Goal: Task Accomplishment & Management: Complete application form

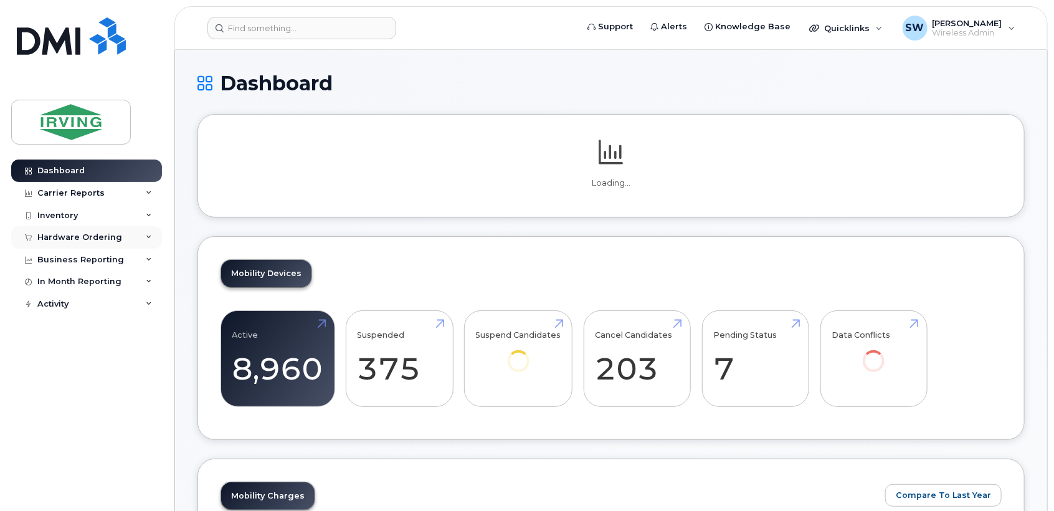
click at [88, 231] on div "Hardware Ordering" at bounding box center [86, 237] width 151 height 22
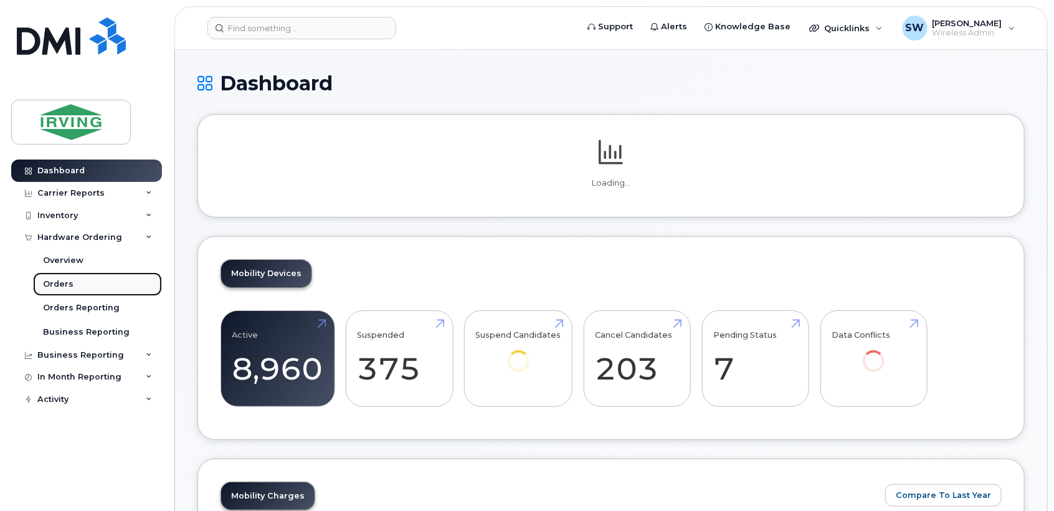
click at [71, 287] on link "Orders" at bounding box center [97, 284] width 129 height 24
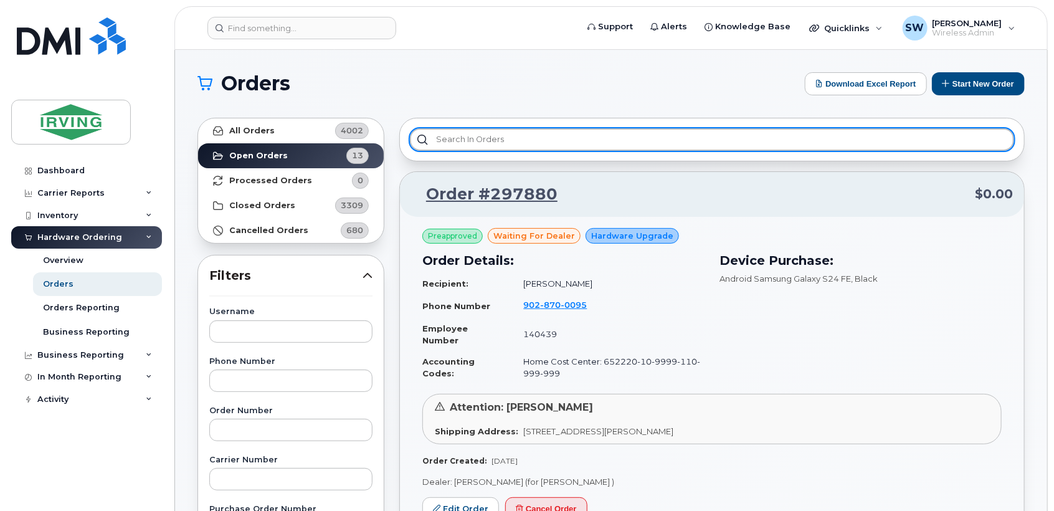
click at [454, 136] on input "text" at bounding box center [712, 139] width 605 height 22
paste input "296159"
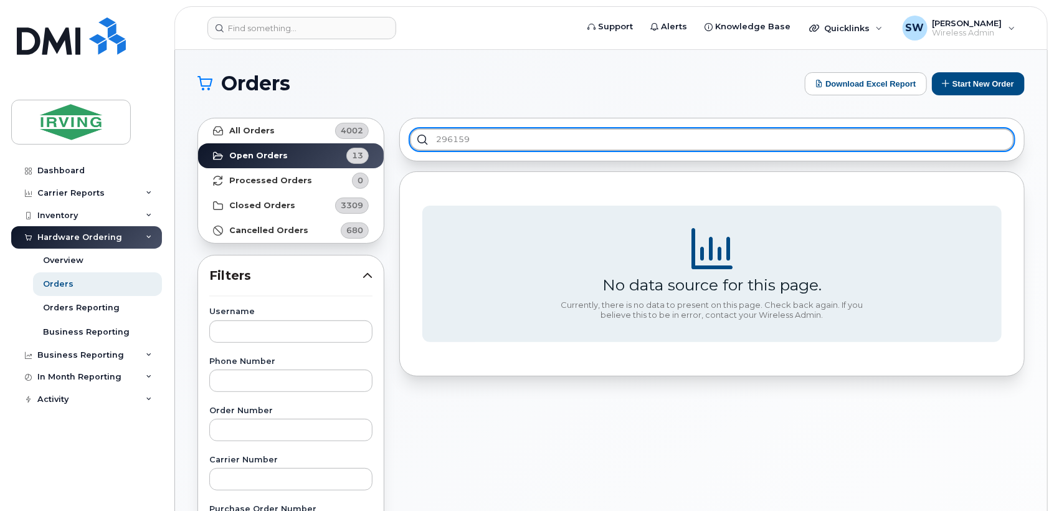
type input "296159"
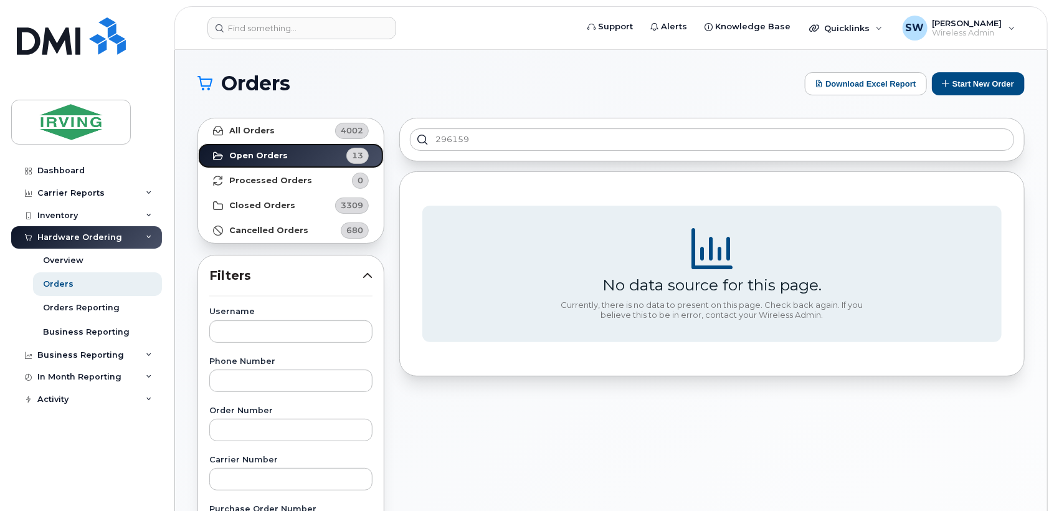
click at [237, 153] on strong "Open Orders" at bounding box center [258, 156] width 59 height 10
click at [254, 155] on strong "Open Orders" at bounding box center [258, 156] width 59 height 10
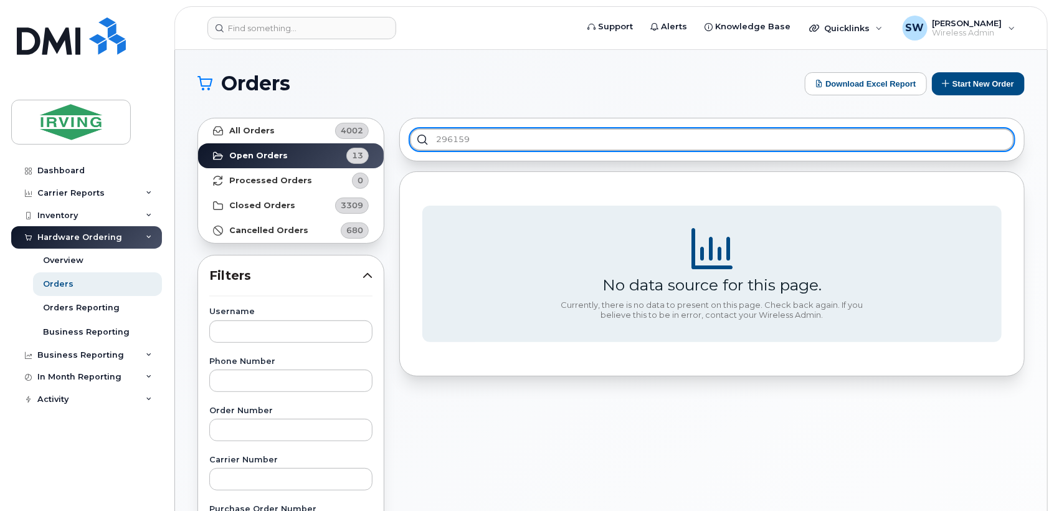
drag, startPoint x: 465, startPoint y: 138, endPoint x: 171, endPoint y: 144, distance: 293.6
click at [171, 144] on body "Support Alerts Knowledge Base Quicklinks Suspend / Cancel Device Change SIM Car…" at bounding box center [527, 520] width 1054 height 1041
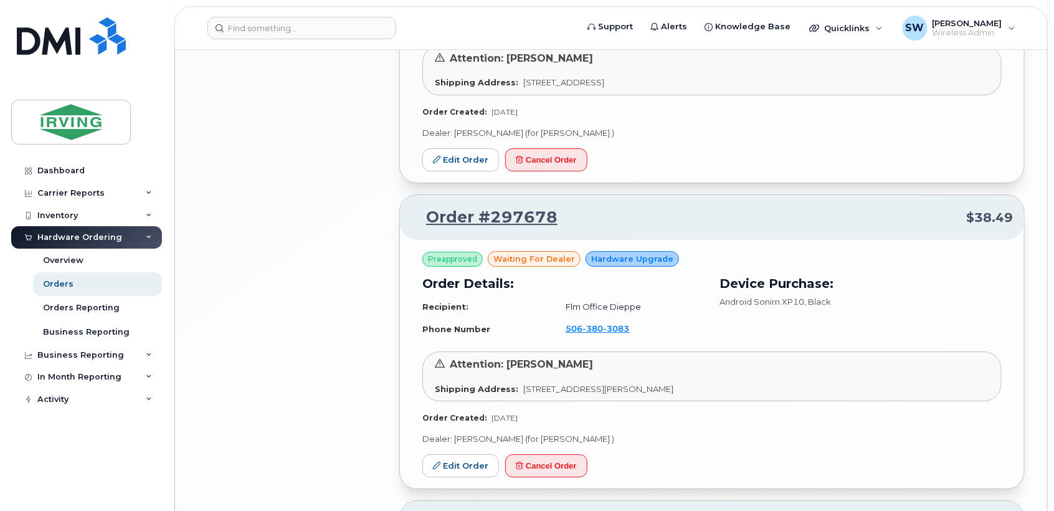
scroll to position [2354, 0]
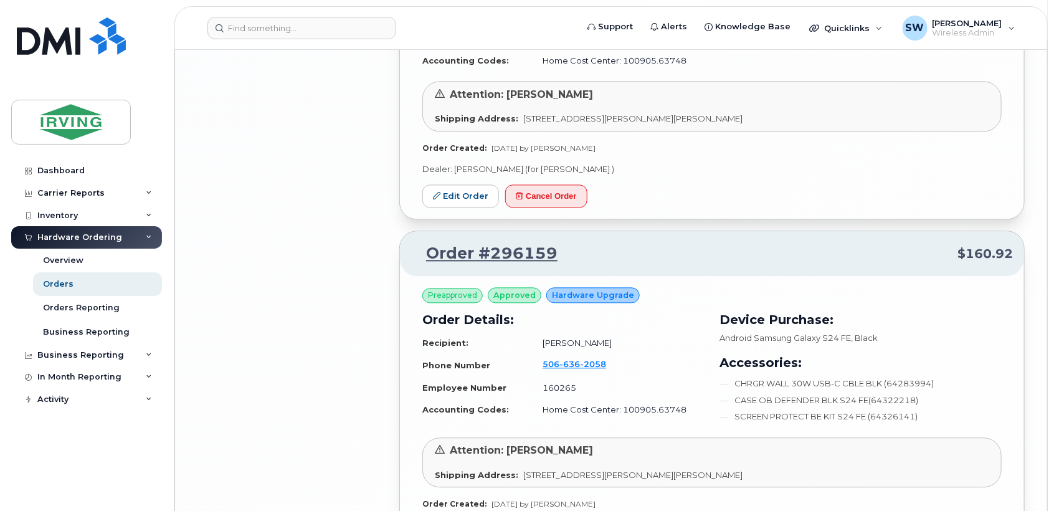
scroll to position [3670, 0]
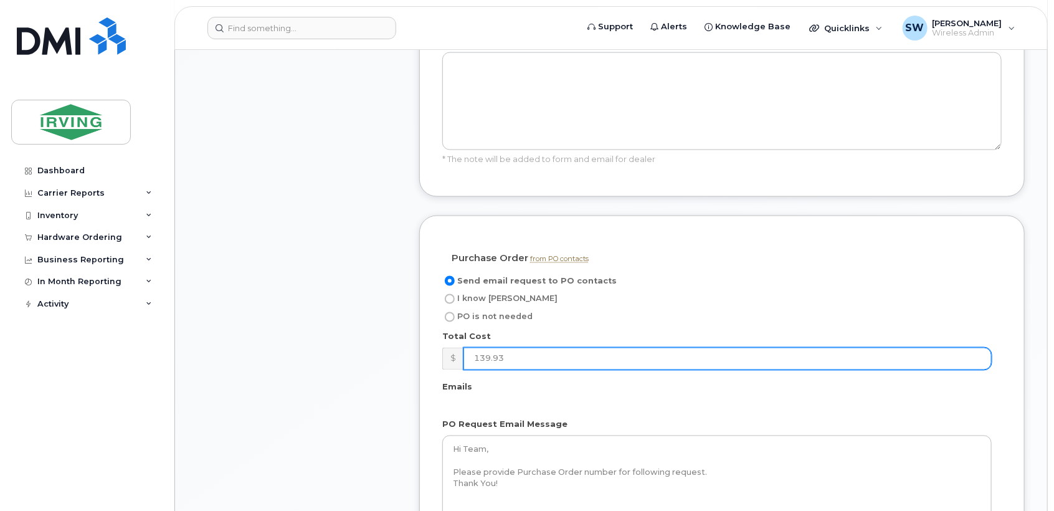
scroll to position [1107, 0]
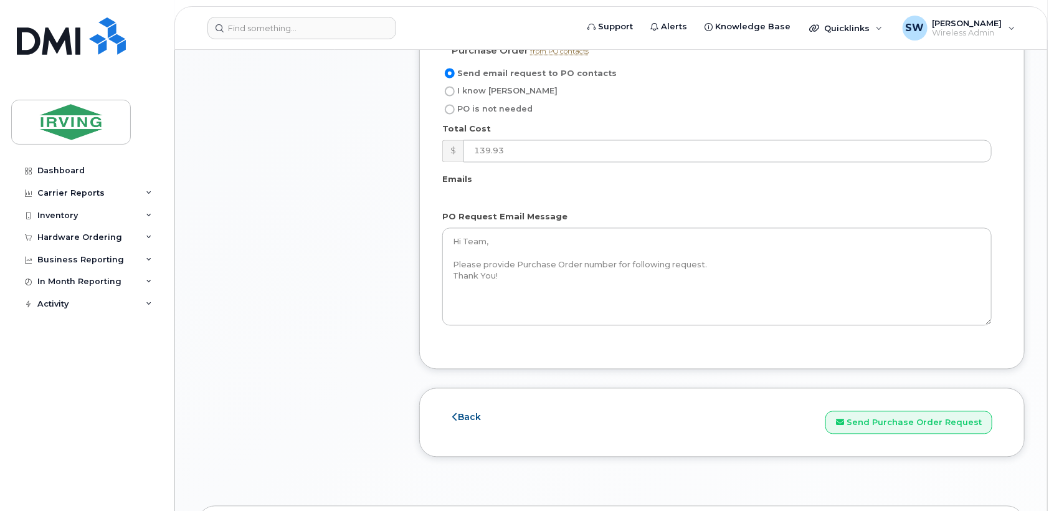
click at [452, 97] on input "I know PO" at bounding box center [450, 92] width 10 height 10
radio input "true"
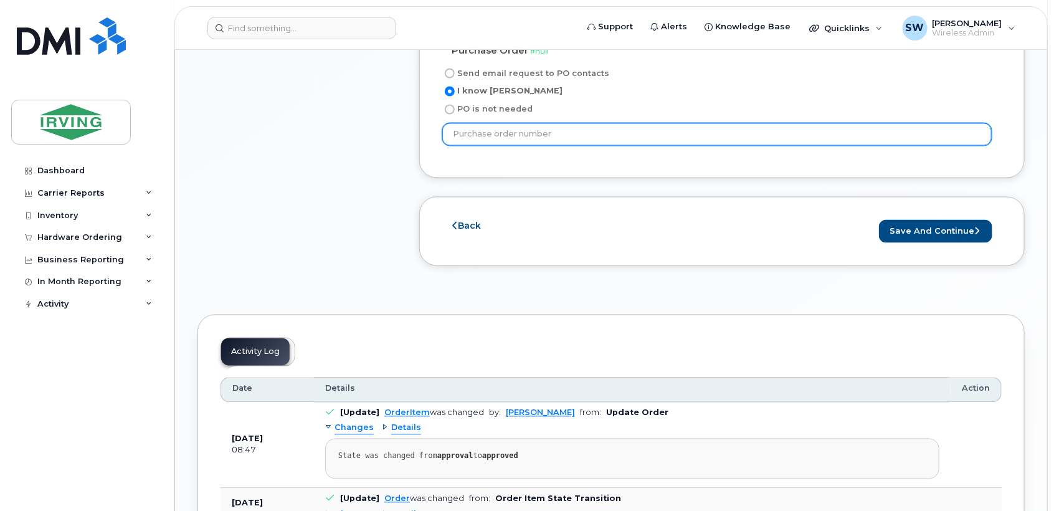
click at [536, 142] on input "text" at bounding box center [717, 134] width 550 height 22
type input "184529"
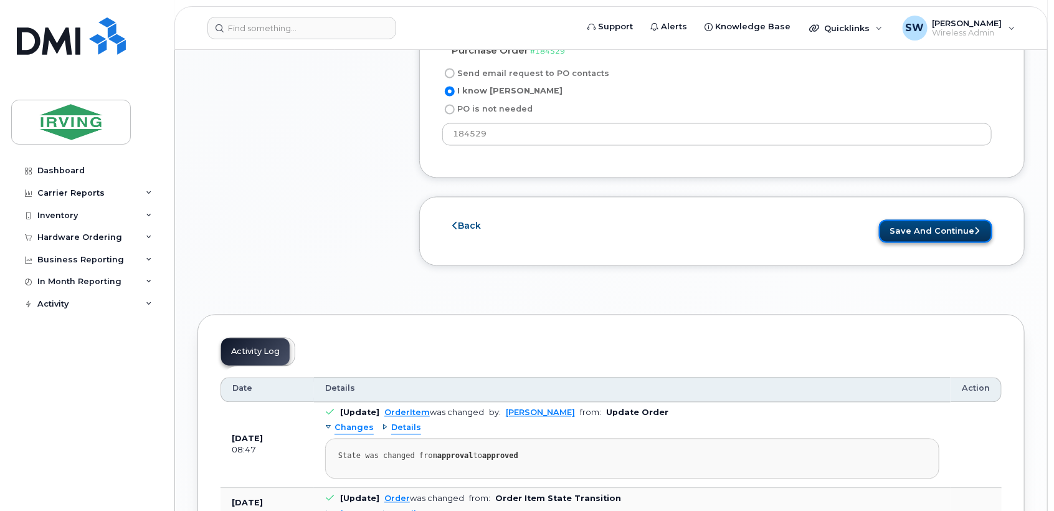
click at [959, 241] on button "Save and Continue" at bounding box center [935, 231] width 113 height 23
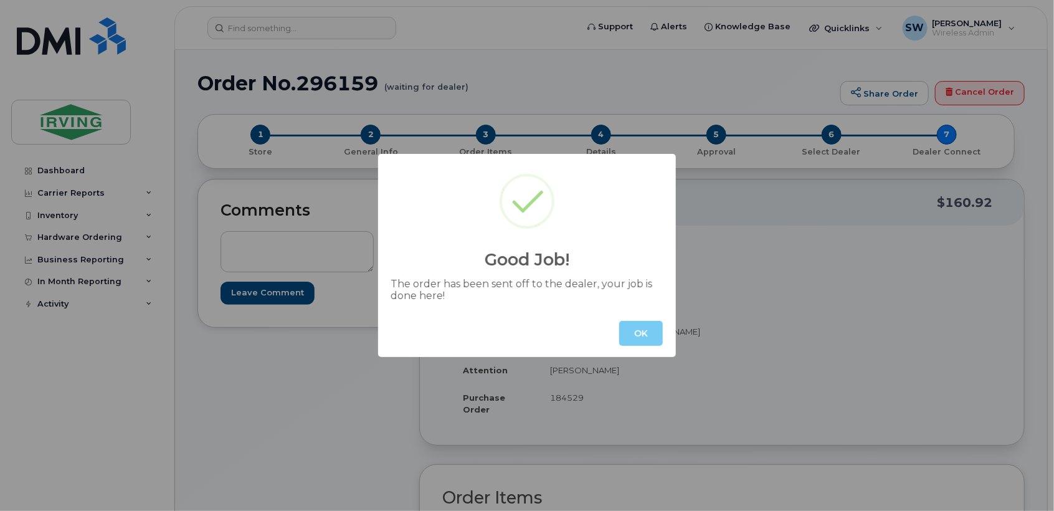
click at [644, 332] on button "OK" at bounding box center [641, 333] width 44 height 25
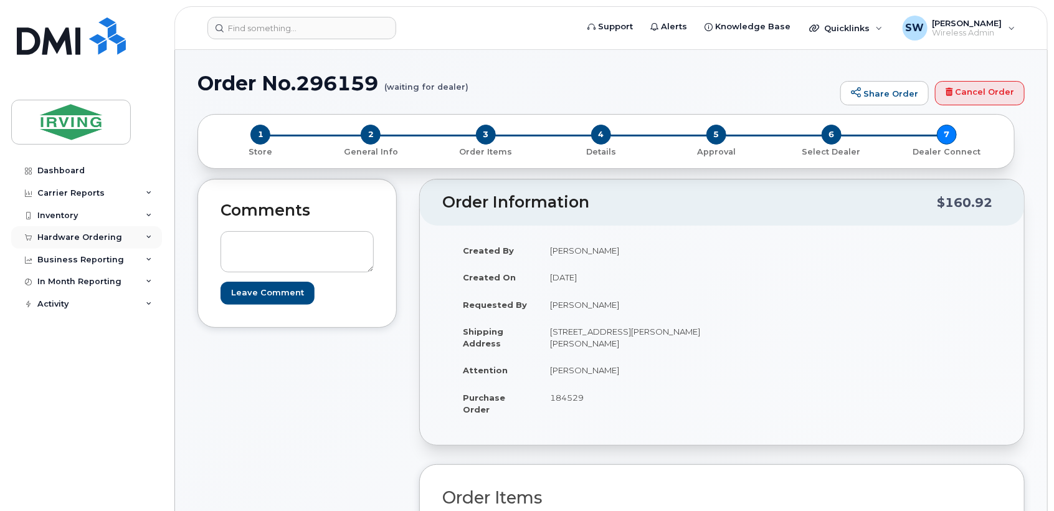
click at [103, 237] on div "Hardware Ordering" at bounding box center [79, 237] width 85 height 10
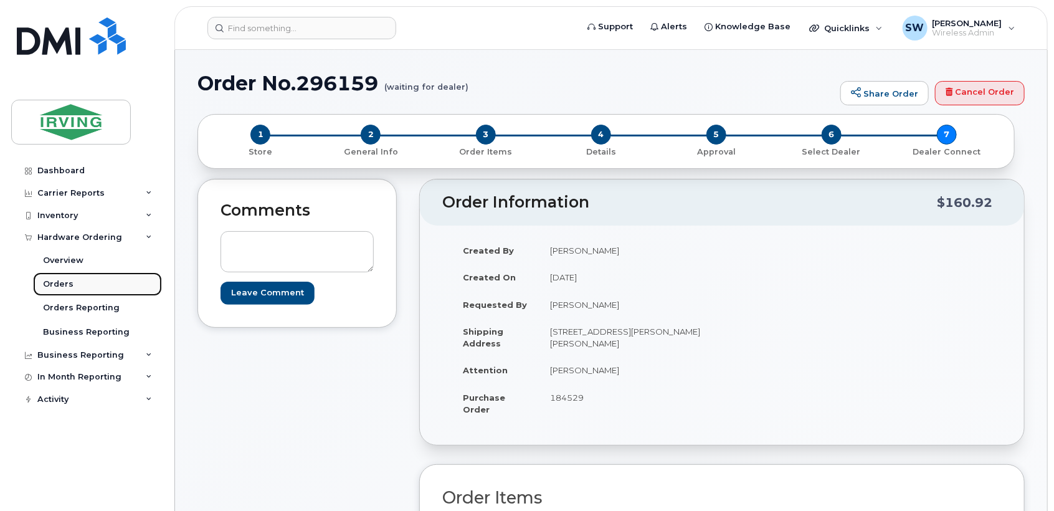
click at [77, 285] on link "Orders" at bounding box center [97, 284] width 129 height 24
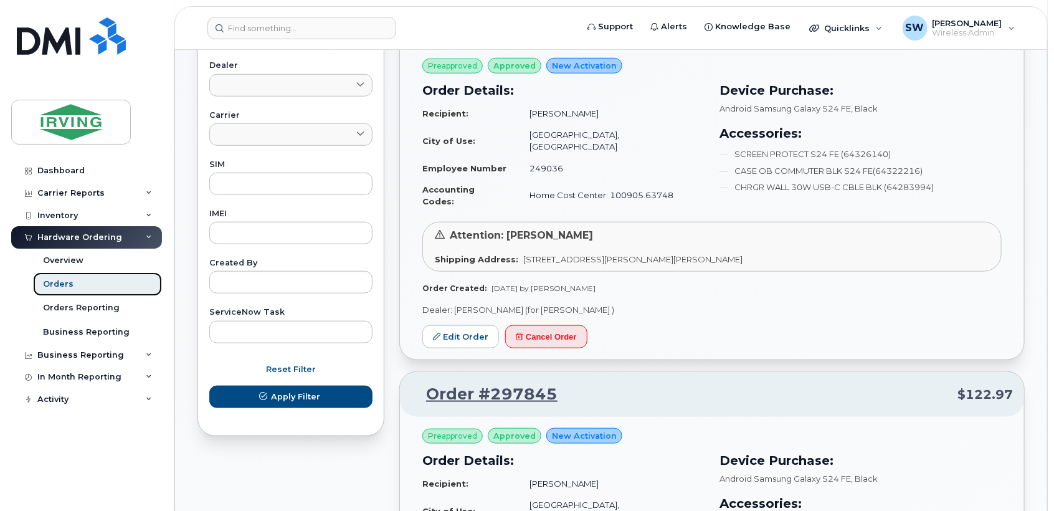
scroll to position [553, 0]
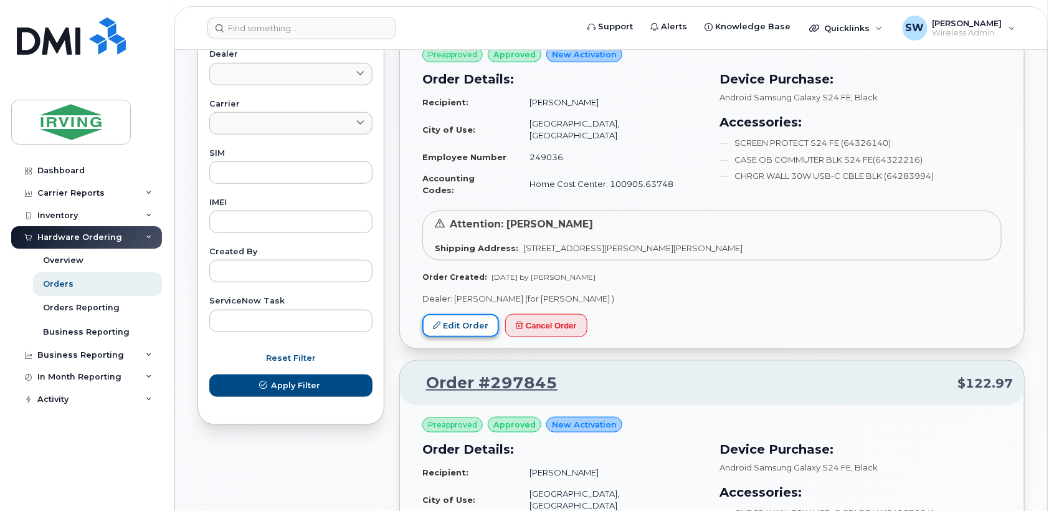
click at [461, 314] on link "Edit Order" at bounding box center [461, 325] width 77 height 23
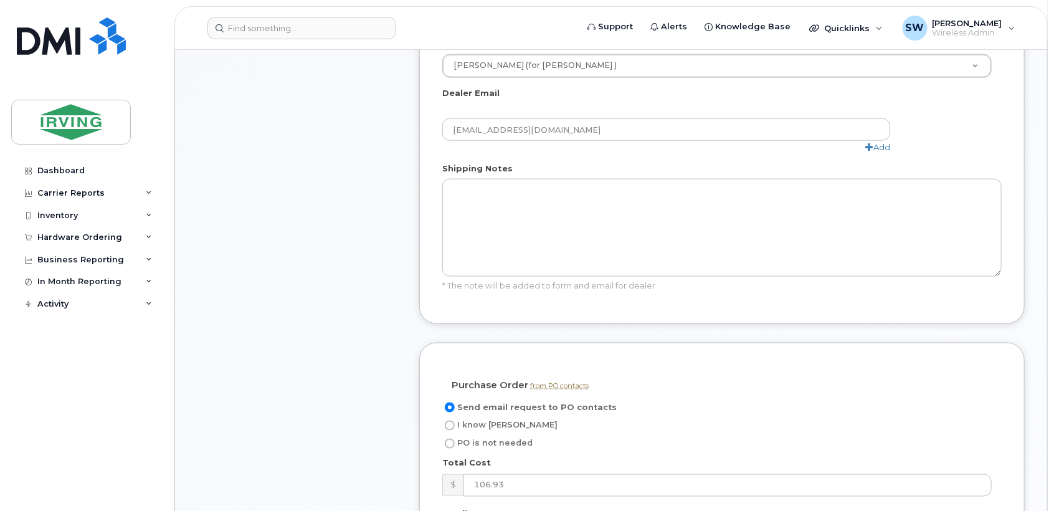
scroll to position [969, 0]
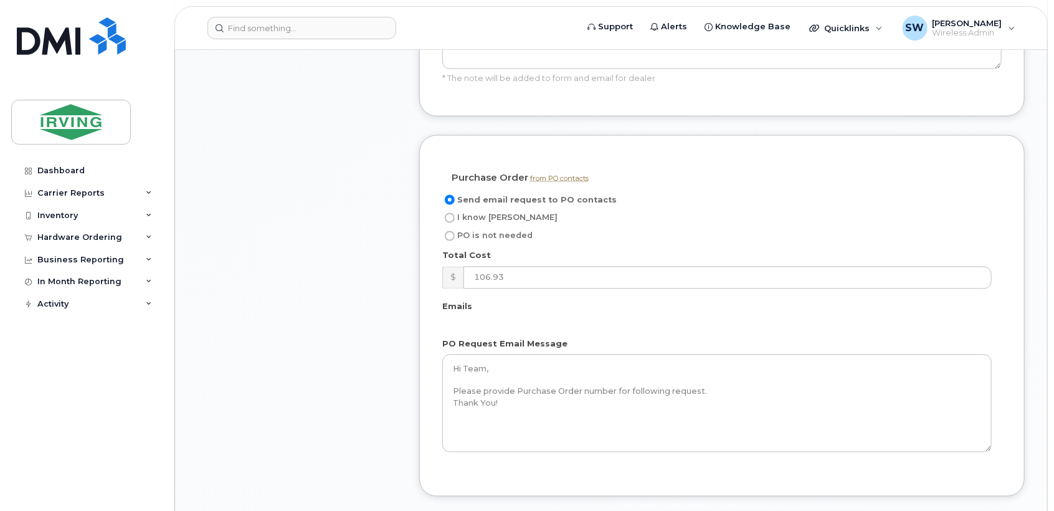
click at [452, 217] on input "I know PO" at bounding box center [450, 218] width 10 height 10
radio input "true"
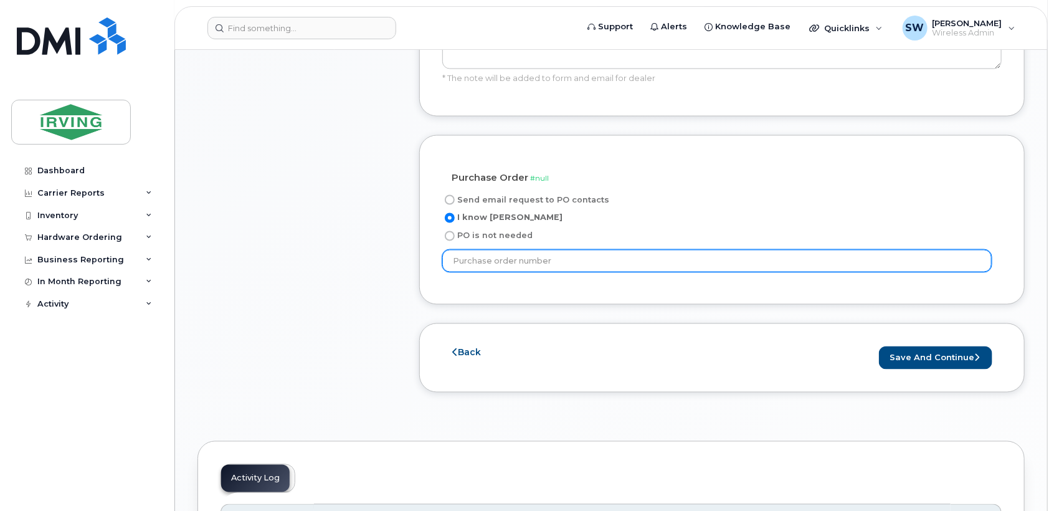
click at [562, 261] on input "text" at bounding box center [717, 261] width 550 height 22
type input "184530"
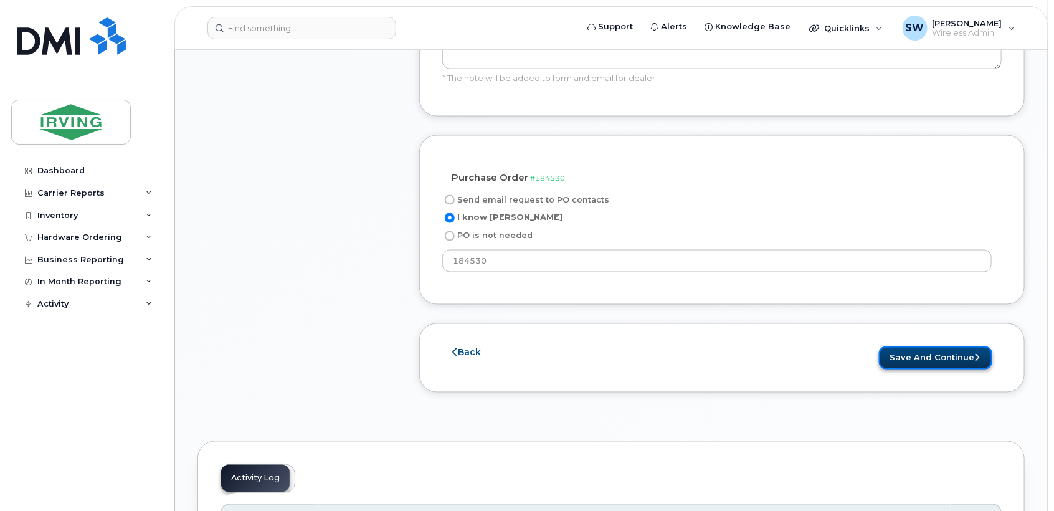
click at [914, 355] on button "Save and Continue" at bounding box center [935, 358] width 113 height 23
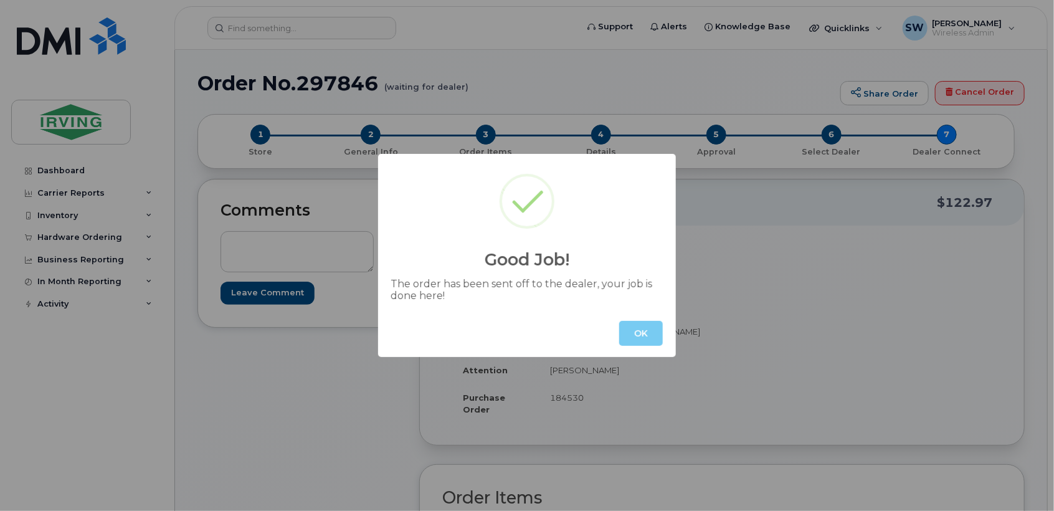
click at [643, 337] on button "OK" at bounding box center [641, 333] width 44 height 25
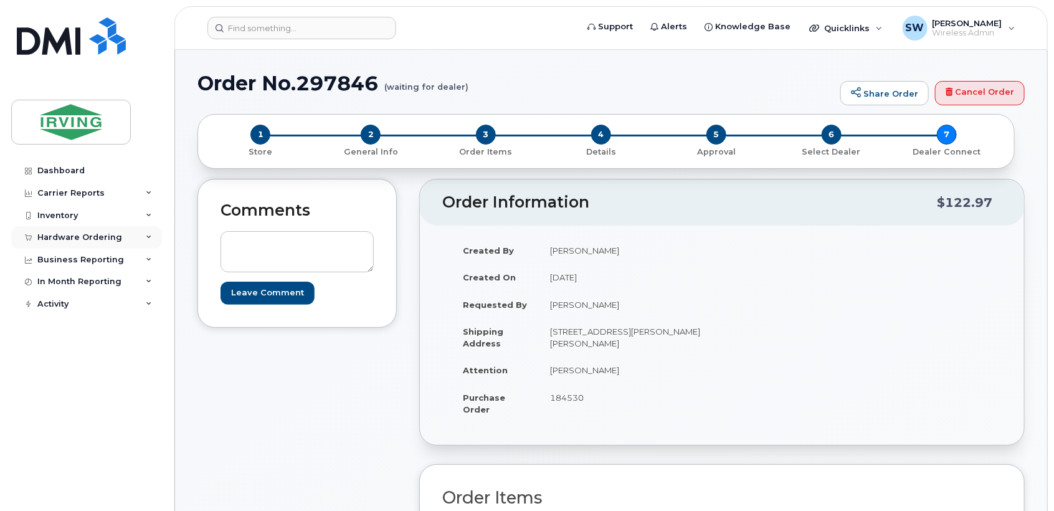
click at [58, 236] on div "Hardware Ordering" at bounding box center [79, 237] width 85 height 10
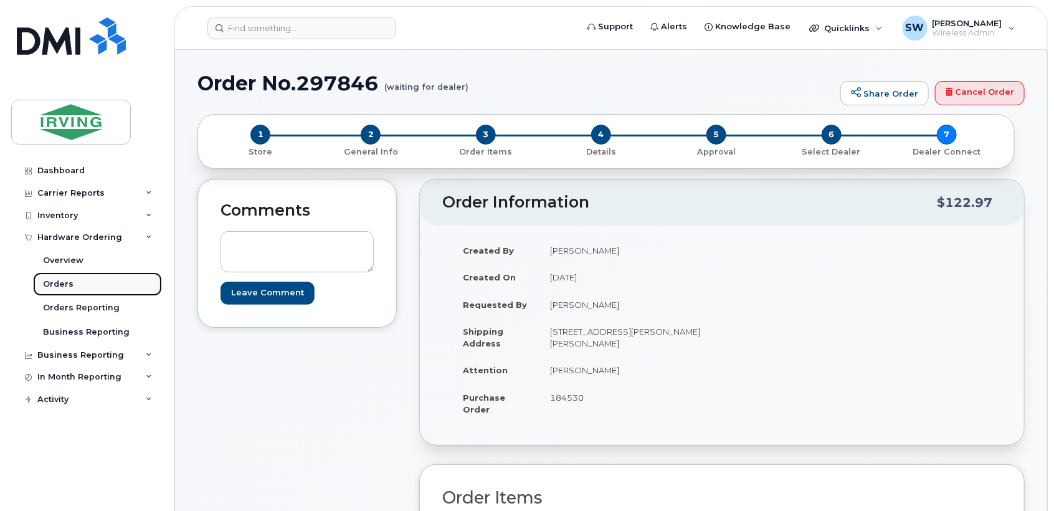
click at [72, 284] on link "Orders" at bounding box center [97, 284] width 129 height 24
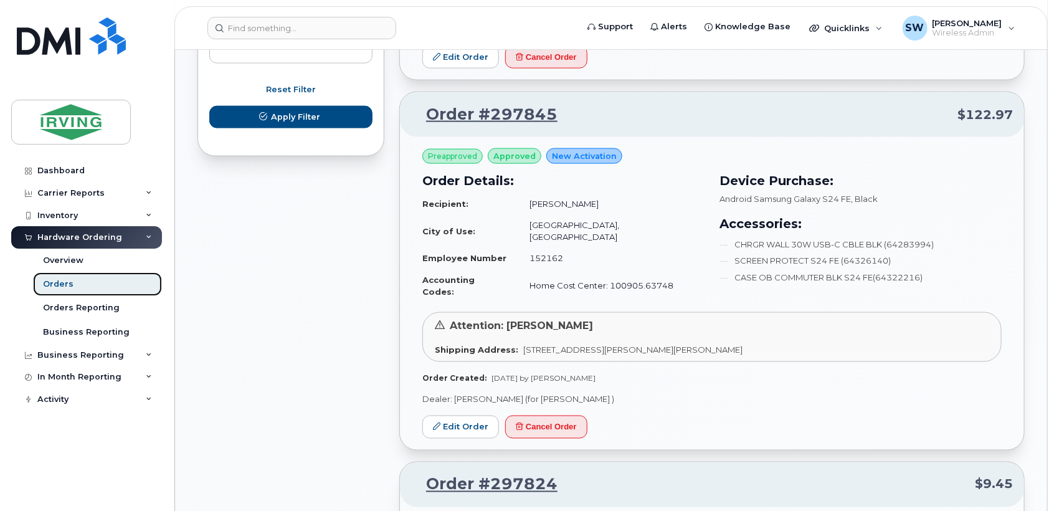
scroll to position [831, 0]
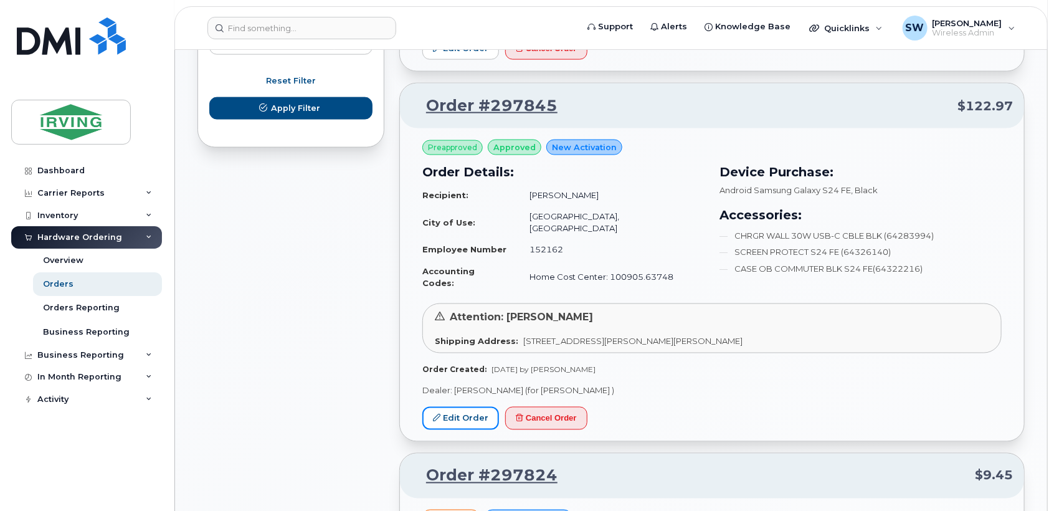
click at [476, 407] on link "Edit Order" at bounding box center [461, 418] width 77 height 23
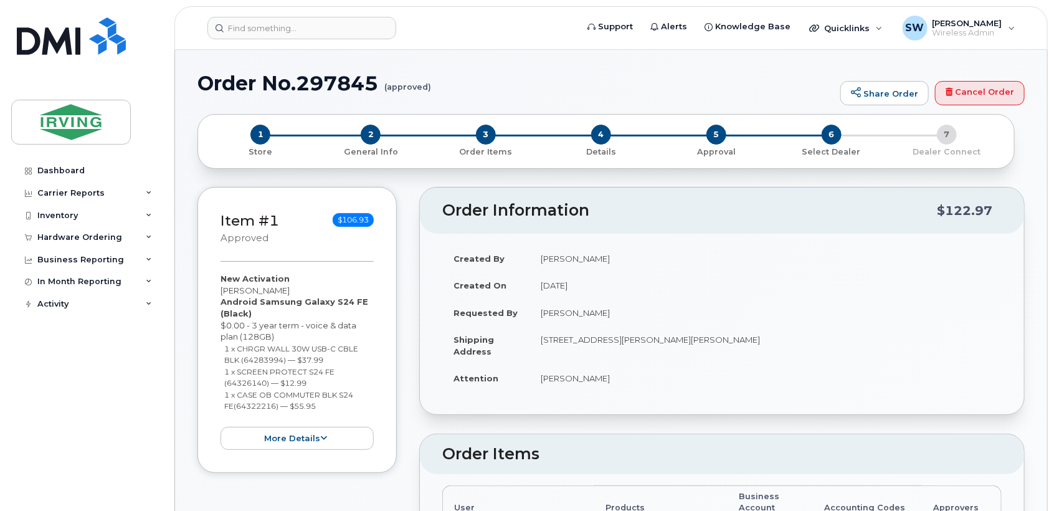
radio input "true"
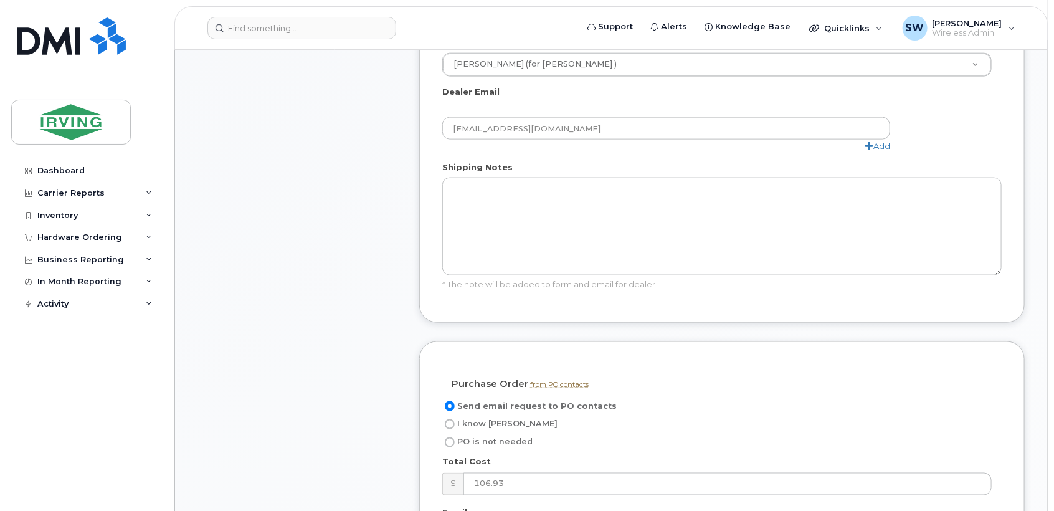
scroll to position [900, 0]
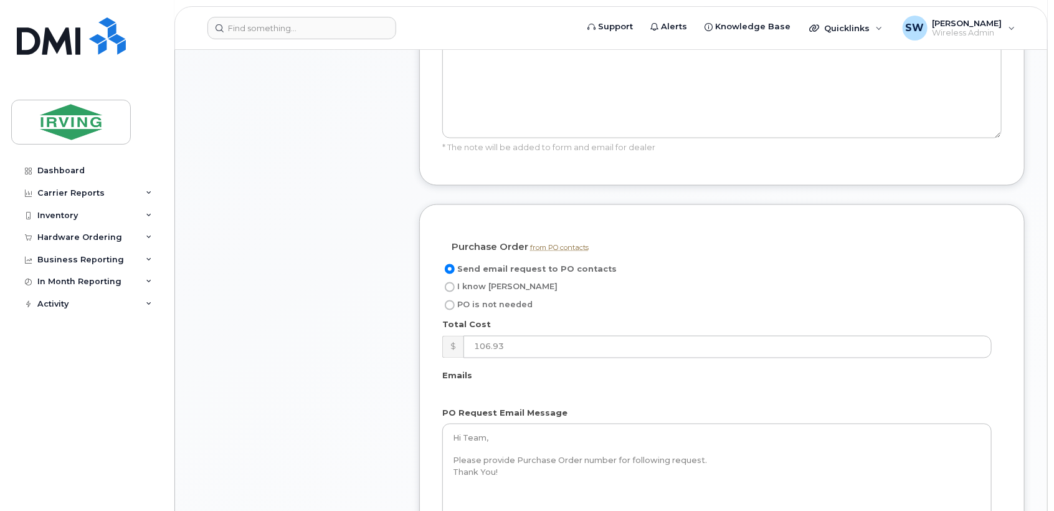
click at [449, 284] on input "I know [PERSON_NAME]" at bounding box center [450, 287] width 10 height 10
radio input "true"
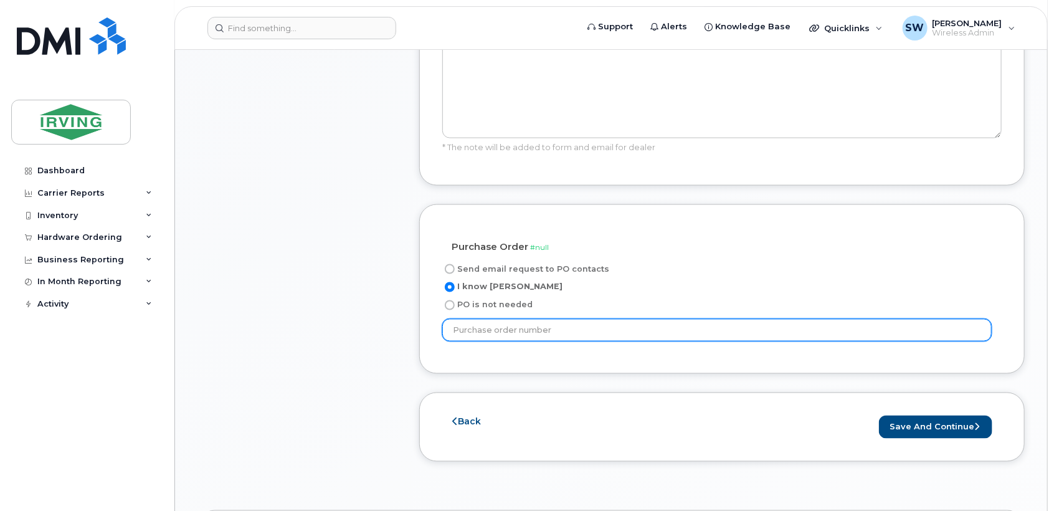
click at [548, 329] on input "text" at bounding box center [717, 330] width 550 height 22
type input "184530"
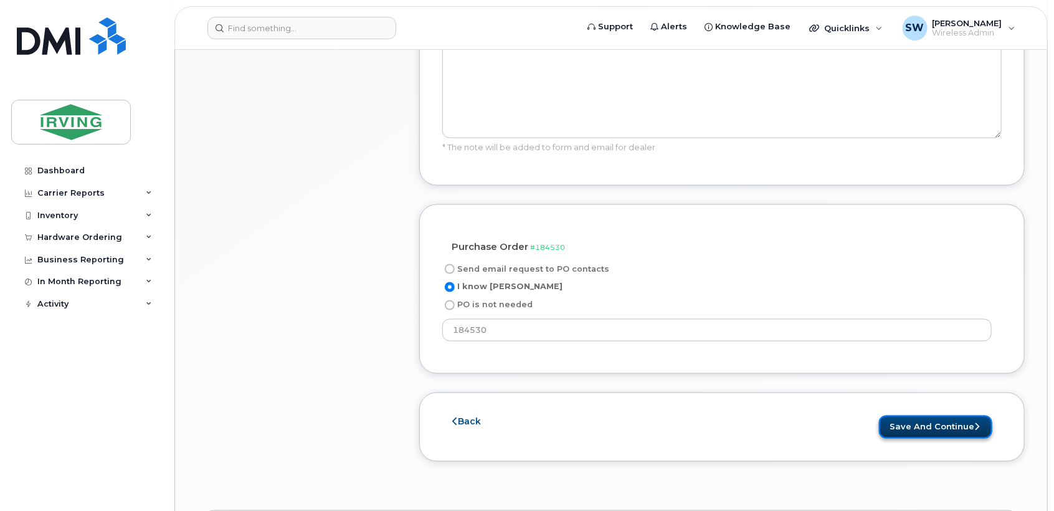
click at [892, 421] on button "Save and Continue" at bounding box center [935, 427] width 113 height 23
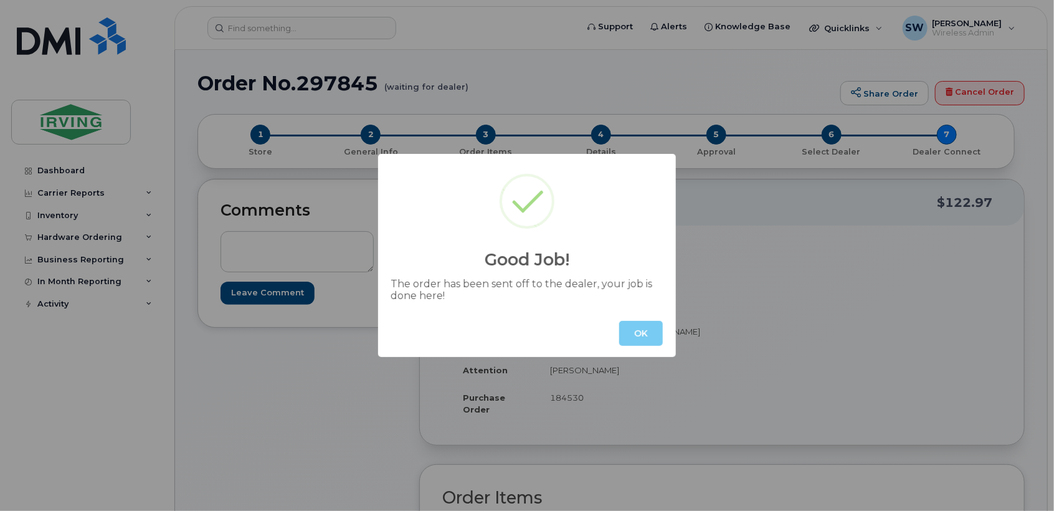
click at [650, 337] on button "OK" at bounding box center [641, 333] width 44 height 25
